Goal: Information Seeking & Learning: Find specific page/section

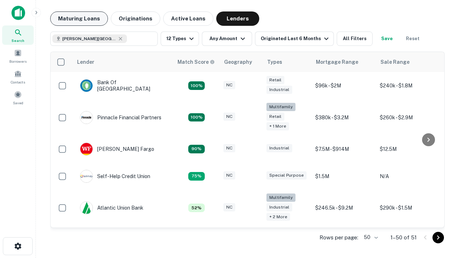
click at [79, 19] on button "Maturing Loans" at bounding box center [79, 18] width 58 height 14
